Goal: Transaction & Acquisition: Book appointment/travel/reservation

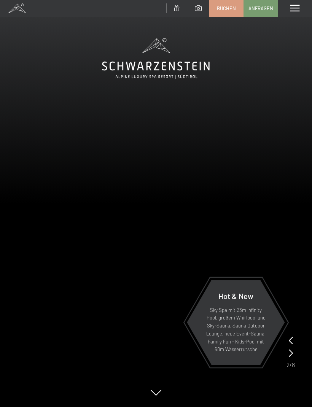
click at [230, 13] on link "Buchen" at bounding box center [226, 8] width 33 height 16
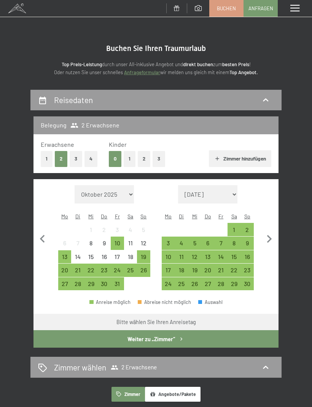
click at [149, 165] on button "2" at bounding box center [144, 159] width 13 height 16
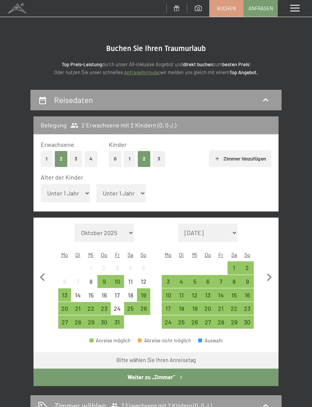
click at [84, 187] on select "Unter 1 Jahr 1 Jahr 2 Jahre 3 Jahre 4 Jahre 5 Jahre 6 Jahre 7 Jahre 8 Jahre 9 J…" at bounding box center [65, 193] width 49 height 18
select select "13"
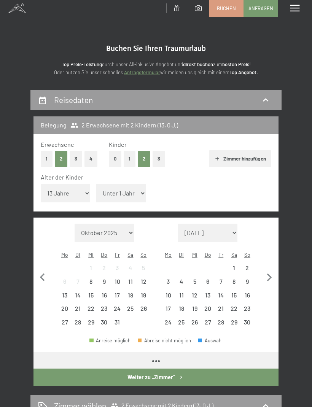
click at [128, 193] on select "Unter 1 Jahr 1 Jahr 2 Jahre 3 Jahre 4 Jahre 5 Jahre 6 Jahre 7 Jahre 8 Jahre 9 J…" at bounding box center [120, 193] width 49 height 18
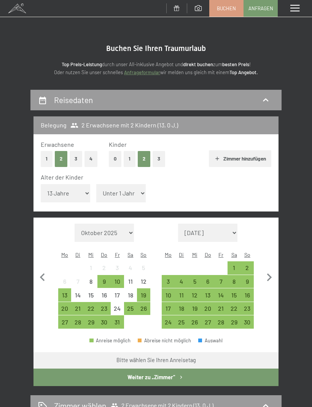
select select "10"
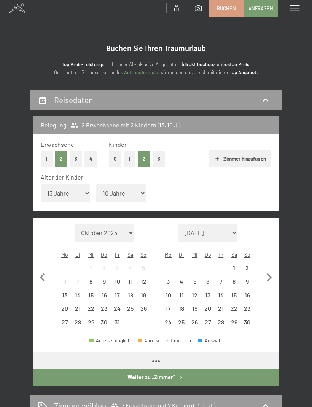
click at [271, 270] on icon "button" at bounding box center [269, 278] width 16 height 16
select select "2025-12-01"
select select "2026-01-01"
click at [272, 270] on icon "button" at bounding box center [269, 278] width 16 height 16
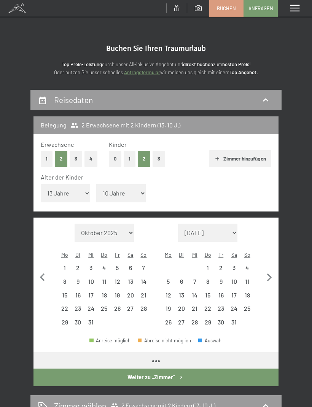
select select "2026-01-01"
select select "2026-02-01"
click at [269, 273] on icon "button" at bounding box center [269, 277] width 5 height 8
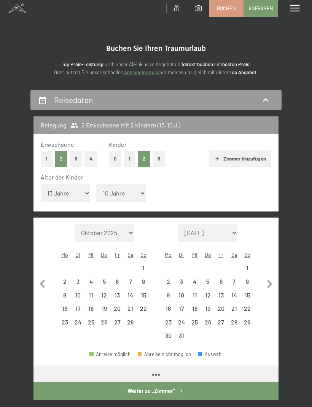
click at [269, 263] on button "button" at bounding box center [269, 283] width 16 height 119
select select "2026-03-01"
select select "2026-04-01"
select select "2026-03-01"
select select "2026-04-01"
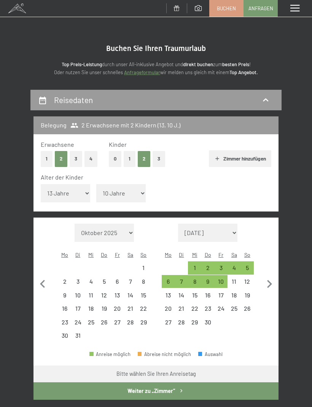
select select "2026-03-01"
select select "2026-04-01"
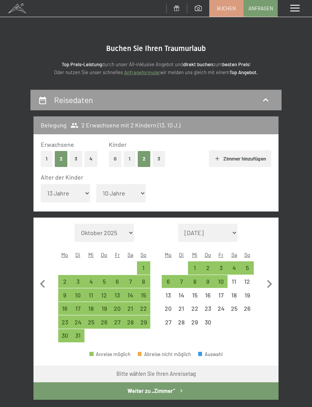
click at [221, 265] on div "3" at bounding box center [221, 271] width 12 height 12
select select "2026-03-01"
select select "2026-04-01"
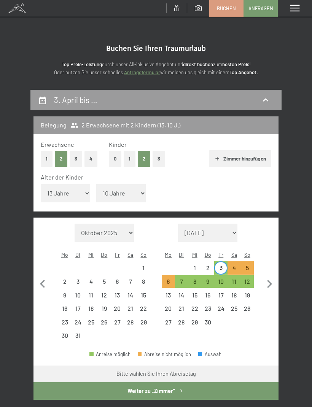
click at [224, 278] on div "10" at bounding box center [221, 284] width 12 height 12
select select "2026-03-01"
select select "2026-04-01"
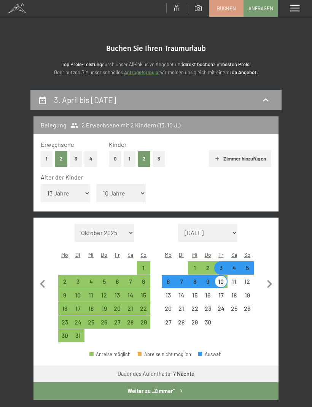
click at [225, 382] on button "Weiter zu „Zimmer“" at bounding box center [155, 390] width 245 height 17
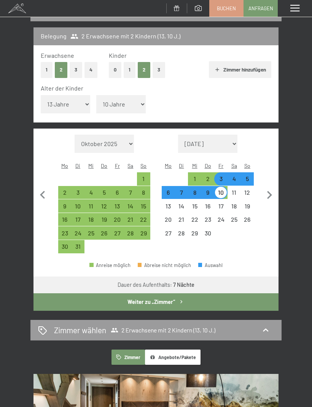
select select "2026-03-01"
select select "2026-04-01"
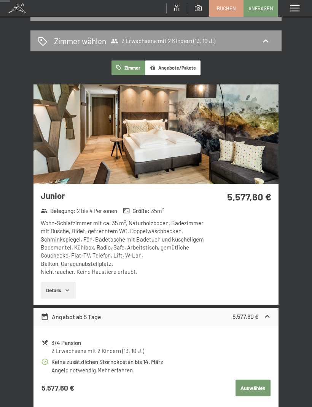
scroll to position [91, 0]
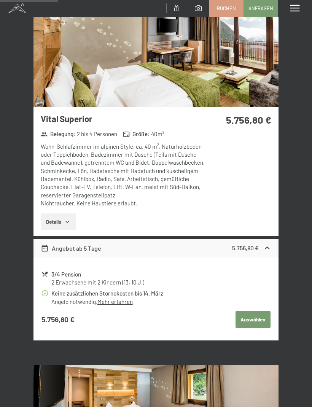
scroll to position [539, 0]
